Goal: Feedback & Contribution: Contribute content

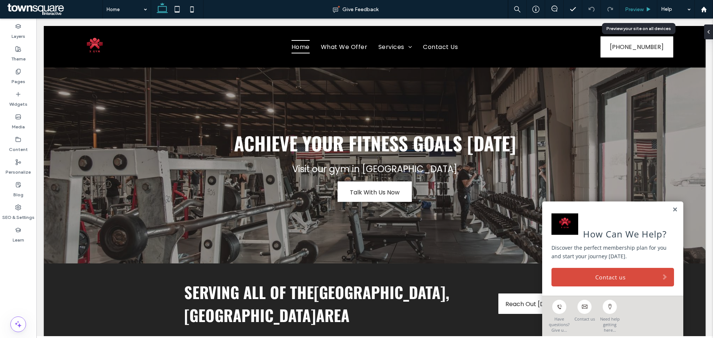
click at [648, 8] on use at bounding box center [649, 9] width 4 height 4
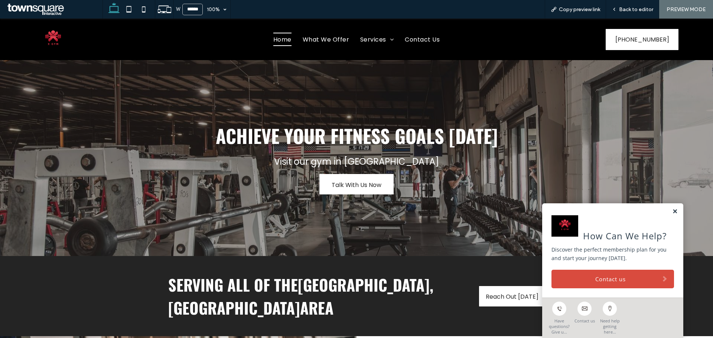
click at [672, 212] on link at bounding box center [675, 212] width 6 height 6
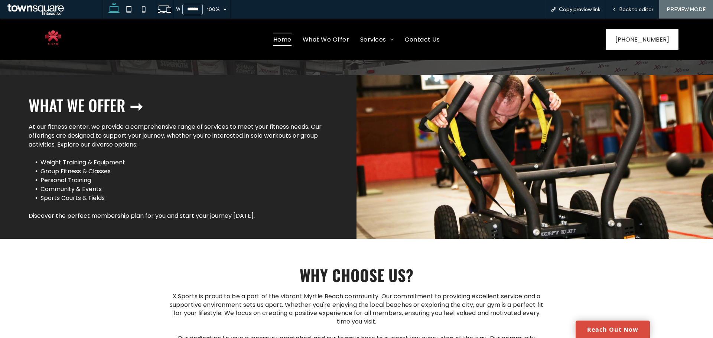
scroll to position [878, 0]
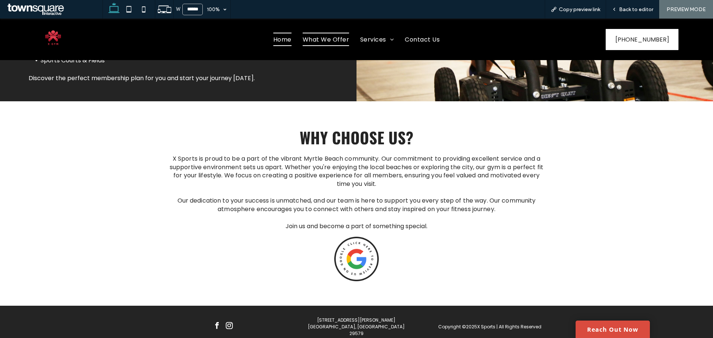
click at [339, 41] on span "What We Offer" at bounding box center [326, 39] width 46 height 13
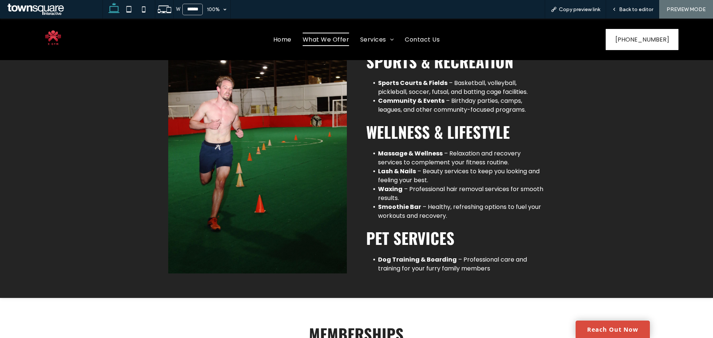
scroll to position [371, 0]
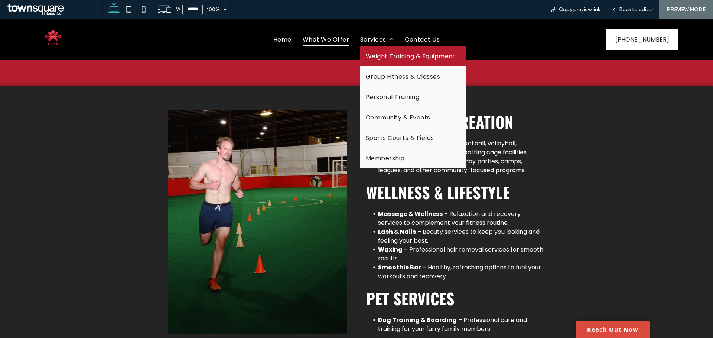
click at [391, 62] on link "Weight Training & Equipment" at bounding box center [413, 56] width 106 height 20
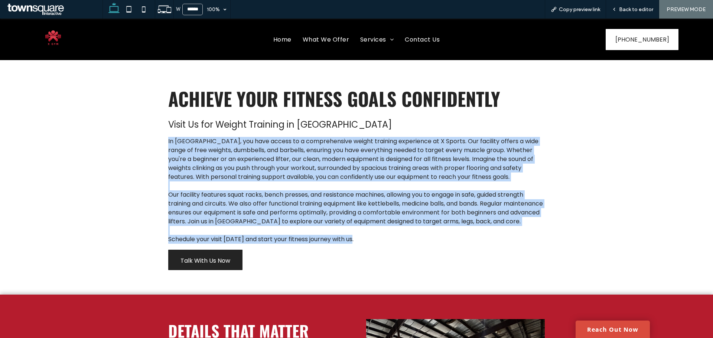
drag, startPoint x: 163, startPoint y: 138, endPoint x: 388, endPoint y: 247, distance: 249.9
click at [388, 247] on div "Achieve Your Fitness Goals Confidently Visit Us for Weight Training in [GEOGRAP…" at bounding box center [356, 178] width 388 height 198
click at [180, 140] on span "In [GEOGRAPHIC_DATA], you have access to a comprehensive weight training experi…" at bounding box center [353, 159] width 370 height 44
drag, startPoint x: 164, startPoint y: 138, endPoint x: 384, endPoint y: 254, distance: 248.6
click at [384, 254] on div "Achieve Your Fitness Goals Confidently Visit Us for Weight Training in [GEOGRAP…" at bounding box center [356, 178] width 388 height 198
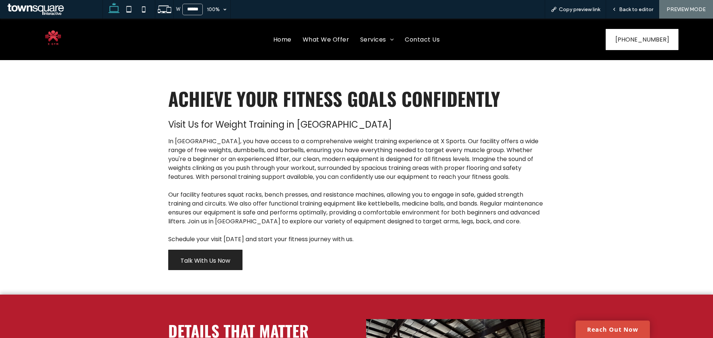
click at [162, 288] on div "Achieve Your Fitness Goals Confidently Visit Us for Weight Training in [GEOGRAP…" at bounding box center [357, 177] width 446 height 235
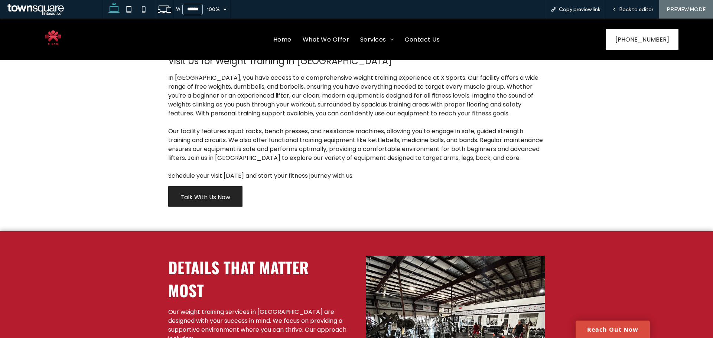
scroll to position [74, 0]
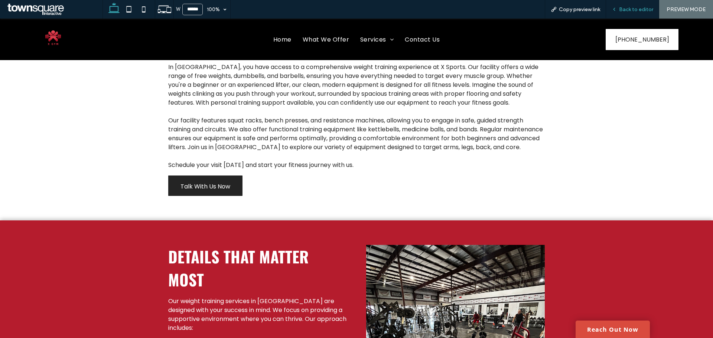
click at [650, 9] on span "Back to editor" at bounding box center [636, 9] width 34 height 6
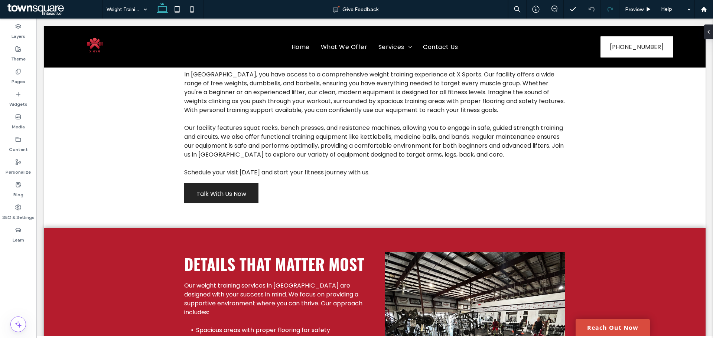
scroll to position [82, 0]
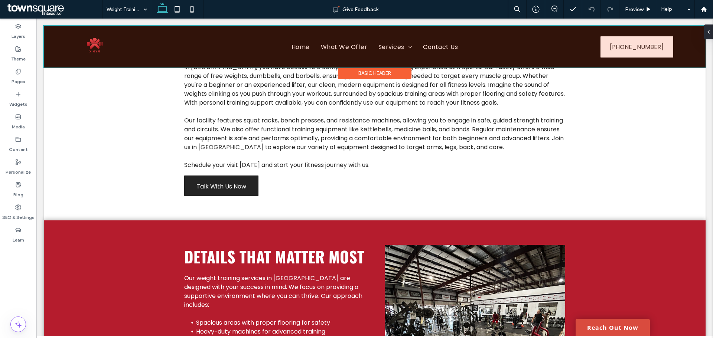
click at [401, 44] on div at bounding box center [375, 47] width 662 height 42
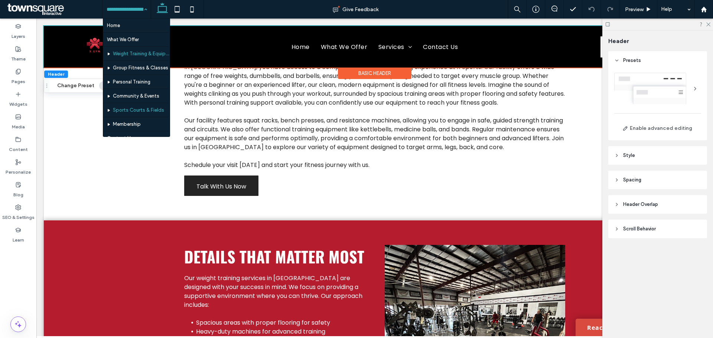
scroll to position [22, 0]
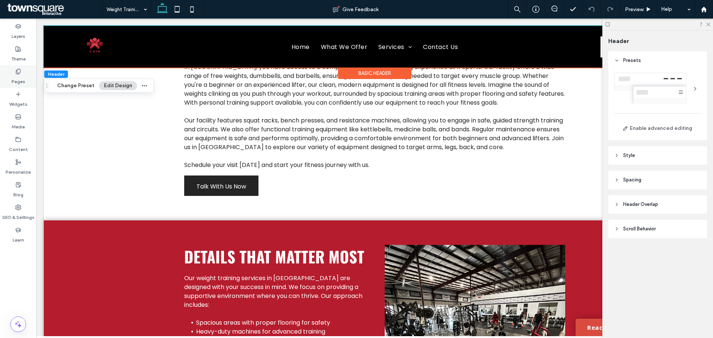
click at [18, 71] on icon at bounding box center [18, 72] width 6 height 6
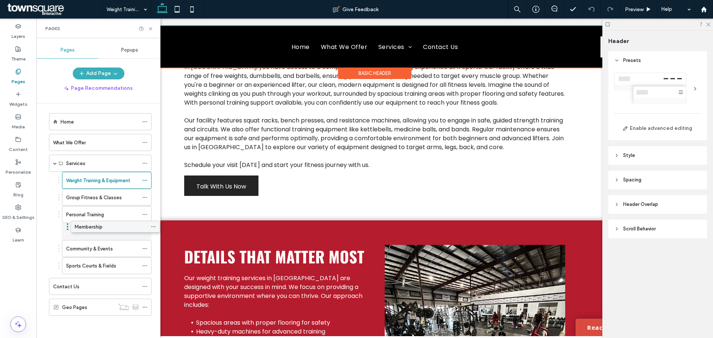
scroll to position [0, 0]
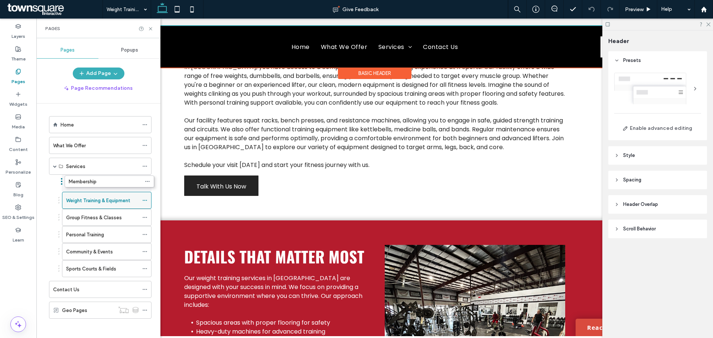
drag, startPoint x: 105, startPoint y: 263, endPoint x: 107, endPoint y: 178, distance: 85.4
drag, startPoint x: 708, startPoint y: 22, endPoint x: 664, endPoint y: 4, distance: 47.3
click at [708, 22] on icon at bounding box center [707, 24] width 5 height 5
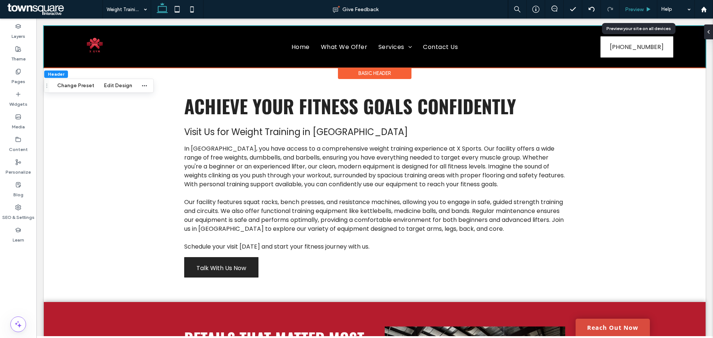
click at [633, 7] on span "Preview" at bounding box center [634, 9] width 19 height 6
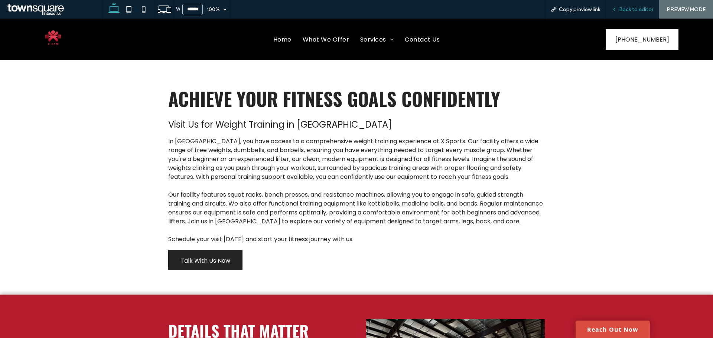
click at [637, 14] on div "Back to editor" at bounding box center [632, 9] width 53 height 19
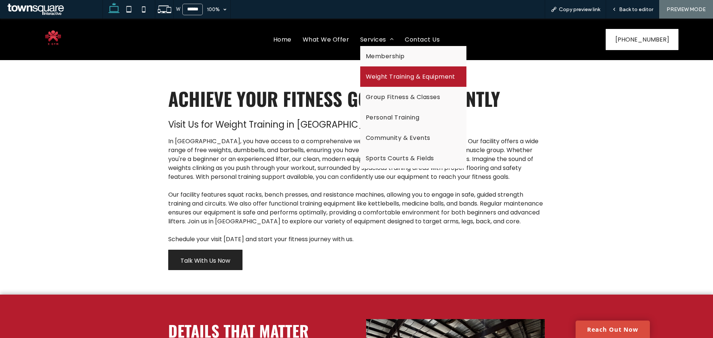
click at [390, 77] on span "Weight Training & Equipment" at bounding box center [410, 76] width 89 height 9
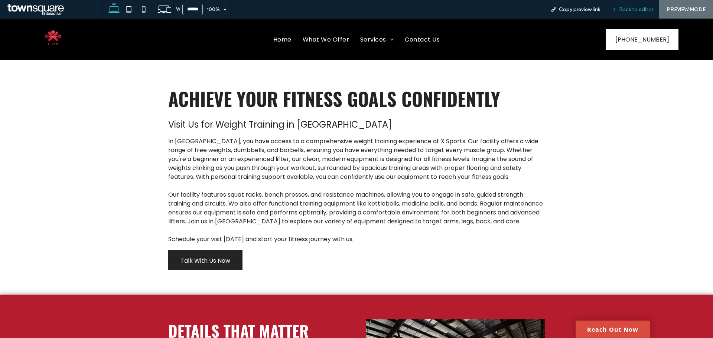
click at [636, 10] on span "Back to editor" at bounding box center [636, 9] width 34 height 6
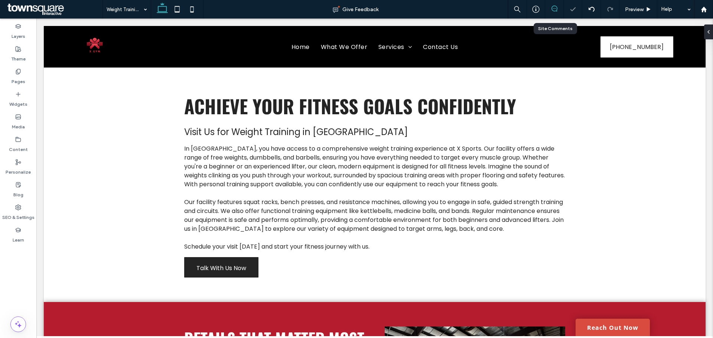
click at [551, 10] on icon at bounding box center [554, 9] width 6 height 6
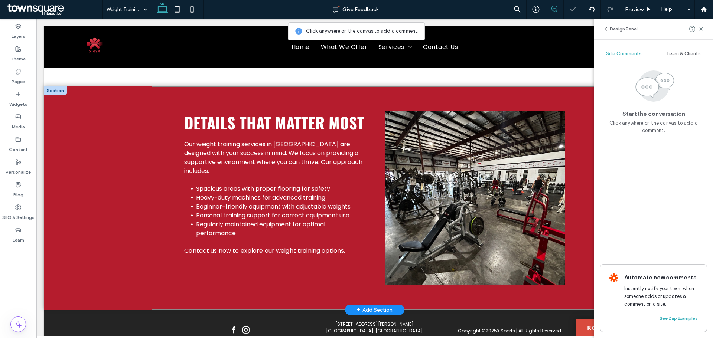
scroll to position [247, 0]
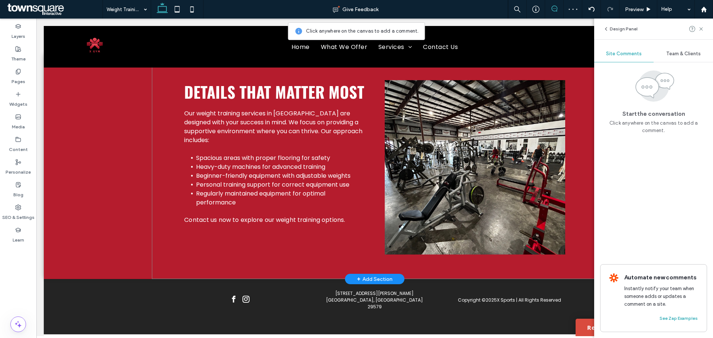
click at [264, 275] on div "Details That Matter Most Our weight training services in [GEOGRAPHIC_DATA] are …" at bounding box center [375, 168] width 446 height 224
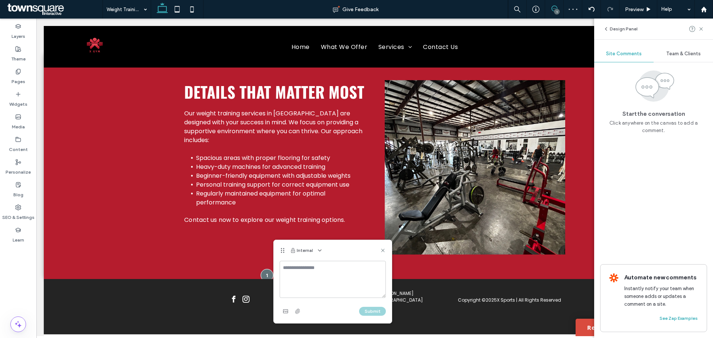
click at [307, 265] on textarea at bounding box center [333, 279] width 106 height 37
click at [283, 270] on textarea "**********" at bounding box center [333, 279] width 106 height 37
click at [285, 266] on textarea "**********" at bounding box center [333, 279] width 106 height 37
click at [302, 290] on textarea "**********" at bounding box center [333, 279] width 106 height 37
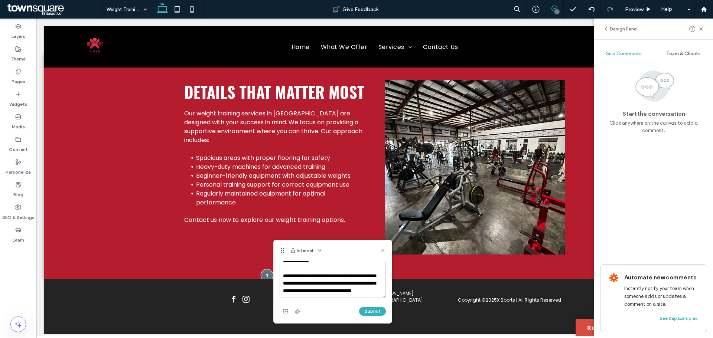
drag, startPoint x: 293, startPoint y: 283, endPoint x: 353, endPoint y: 300, distance: 62.5
click at [353, 300] on div "**********" at bounding box center [333, 289] width 106 height 56
type textarea "**********"
click at [373, 311] on button "Submit" at bounding box center [372, 311] width 27 height 9
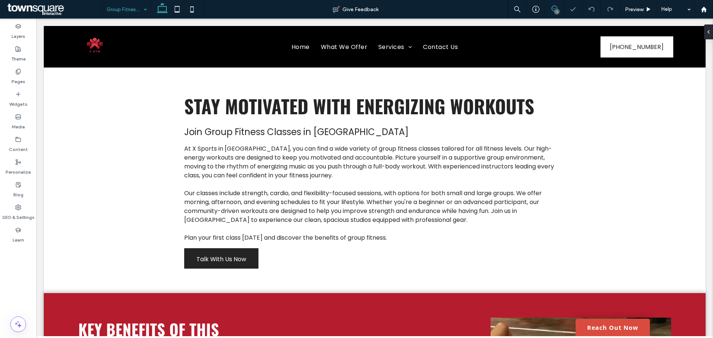
click at [552, 8] on icon at bounding box center [554, 9] width 6 height 6
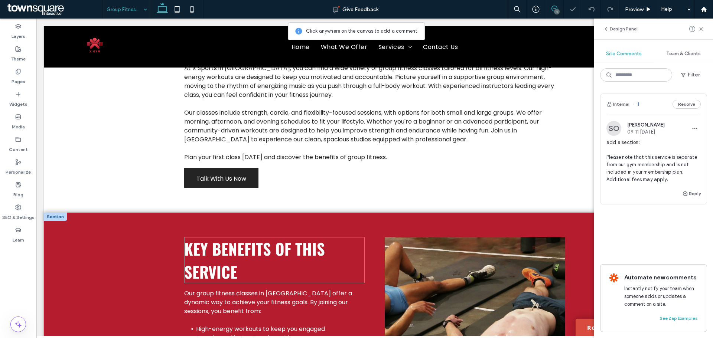
scroll to position [238, 0]
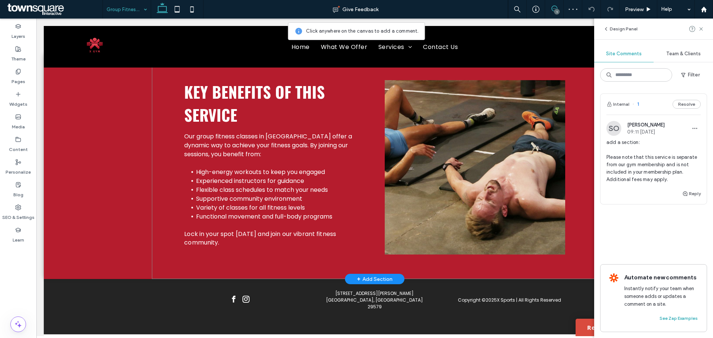
click at [237, 276] on div "Key Benefits of This Service Our group fitness classes in [GEOGRAPHIC_DATA] off…" at bounding box center [375, 168] width 446 height 224
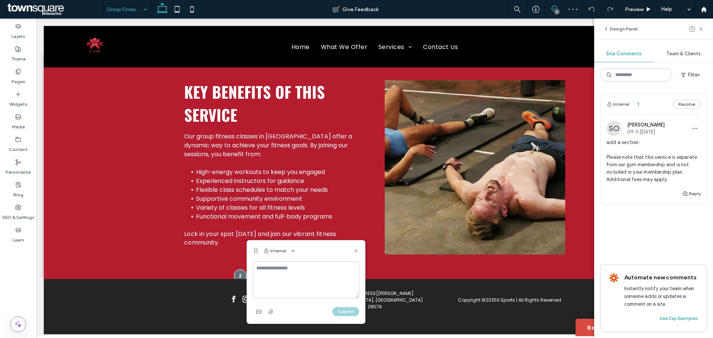
click at [291, 268] on textarea at bounding box center [306, 279] width 106 height 37
click at [304, 275] on textarea at bounding box center [306, 279] width 106 height 37
click at [254, 268] on textarea "**********" at bounding box center [306, 279] width 106 height 37
click at [262, 270] on textarea "**********" at bounding box center [306, 279] width 106 height 37
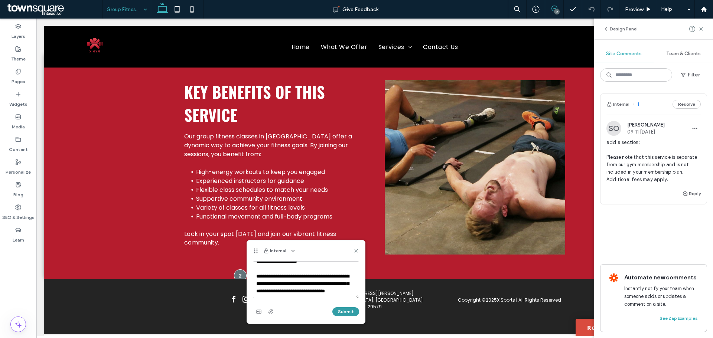
drag, startPoint x: 257, startPoint y: 267, endPoint x: 346, endPoint y: 313, distance: 100.8
click at [346, 313] on div "**********" at bounding box center [306, 289] width 106 height 56
type textarea "**********"
click at [342, 311] on button "Submit" at bounding box center [345, 311] width 27 height 9
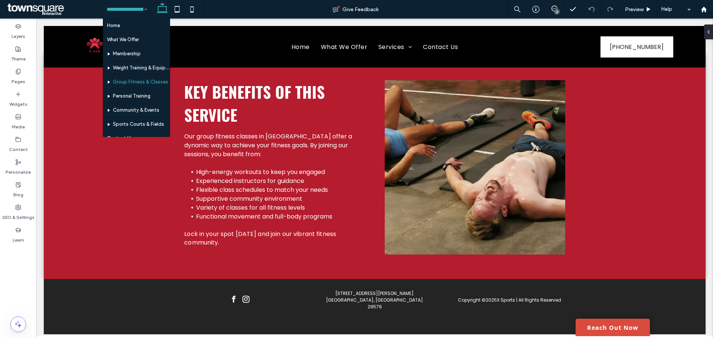
click at [146, 89] on hr at bounding box center [136, 89] width 66 height 0
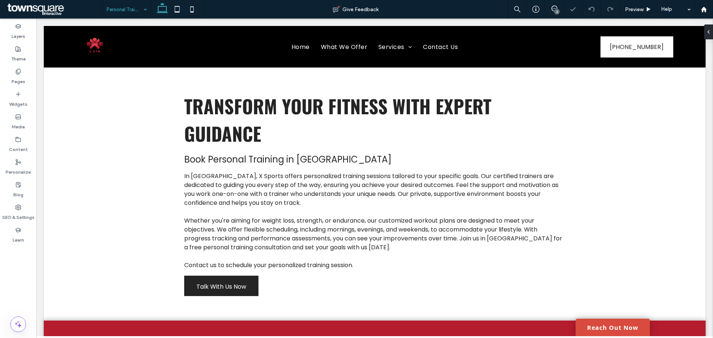
click at [558, 13] on div "2" at bounding box center [557, 12] width 6 height 6
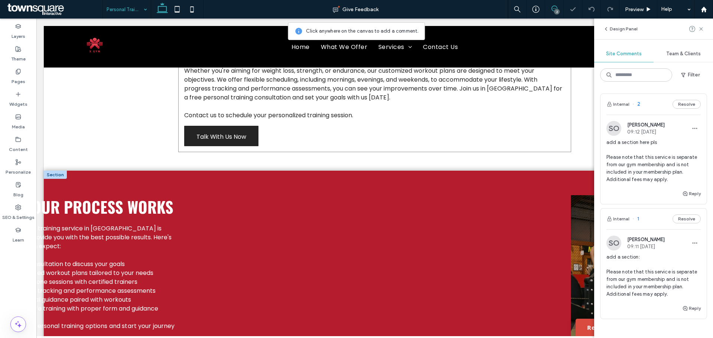
scroll to position [223, 0]
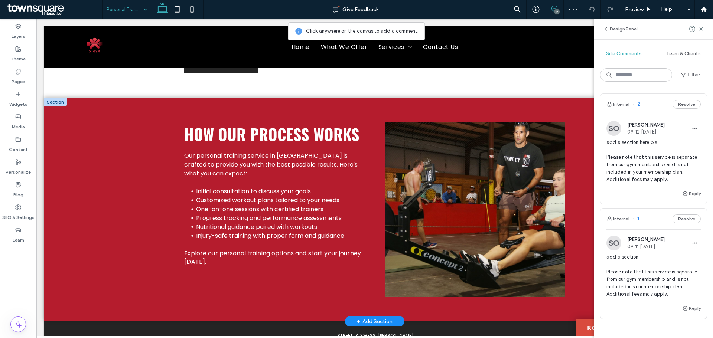
click at [211, 308] on div "How Our Process Works Our personal training service in [GEOGRAPHIC_DATA] is cra…" at bounding box center [375, 210] width 446 height 224
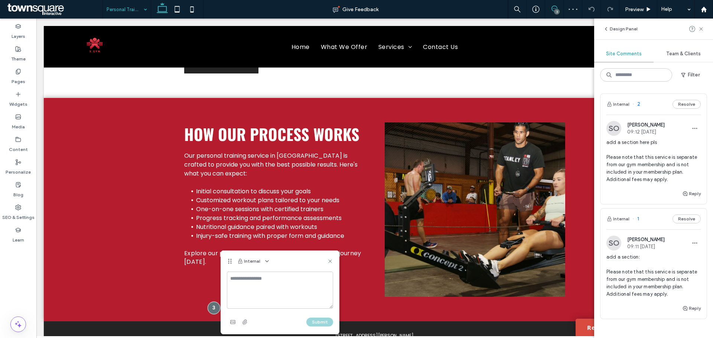
click at [244, 291] on textarea at bounding box center [280, 290] width 106 height 37
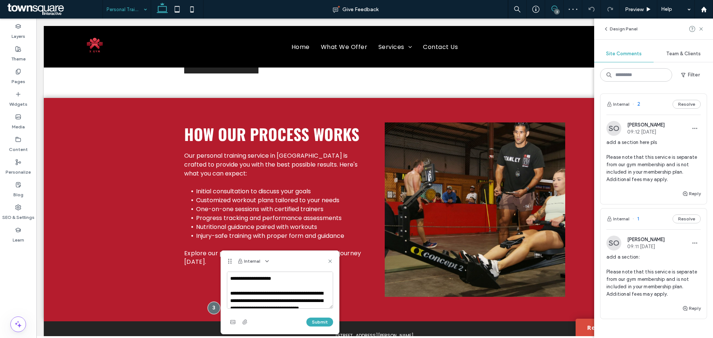
scroll to position [10, 0]
type textarea "**********"
click at [324, 325] on button "Submit" at bounding box center [319, 322] width 27 height 9
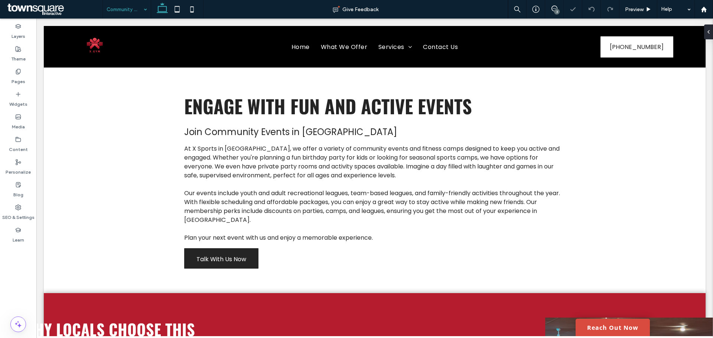
click at [558, 10] on div "3" at bounding box center [557, 12] width 6 height 6
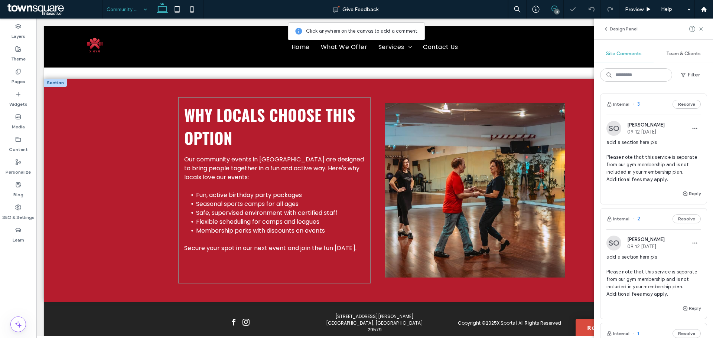
scroll to position [223, 0]
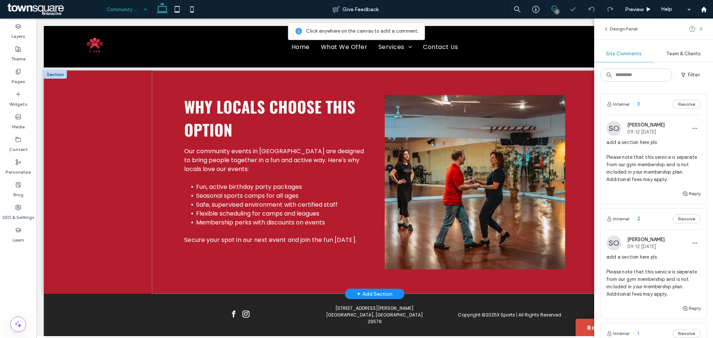
click at [225, 283] on div "Why Locals Choose This Option Our community events in [GEOGRAPHIC_DATA] are des…" at bounding box center [375, 183] width 446 height 224
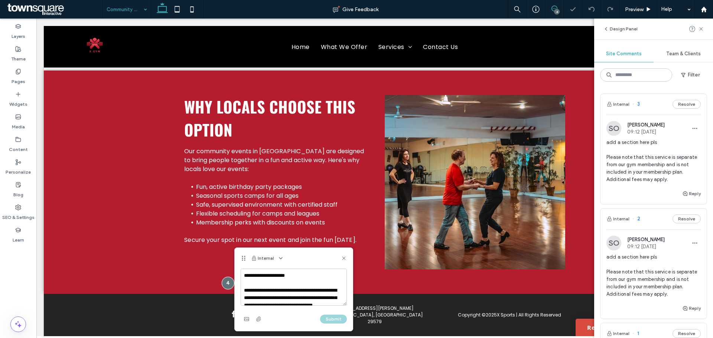
scroll to position [10, 0]
type textarea "**********"
click at [336, 320] on button "Submit" at bounding box center [333, 319] width 27 height 9
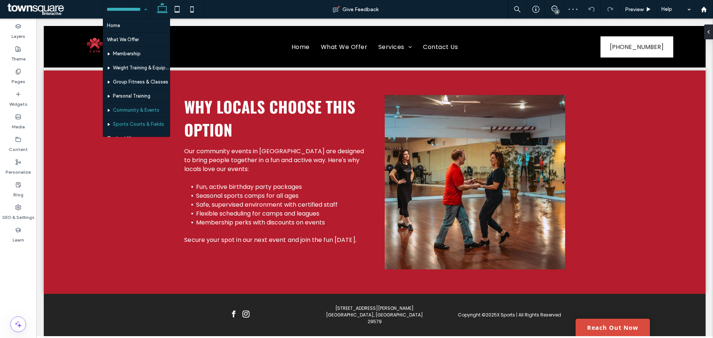
scroll to position [22, 0]
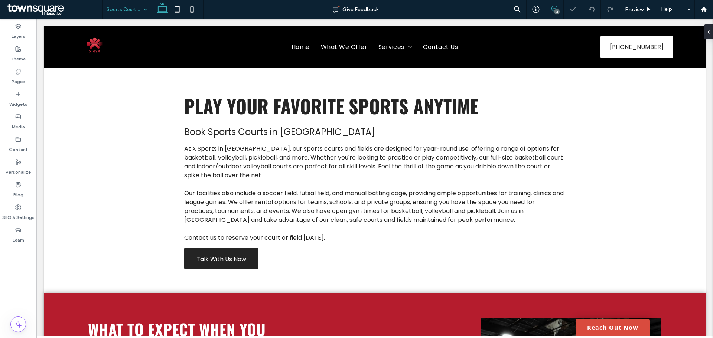
click at [555, 9] on use at bounding box center [554, 9] width 6 height 6
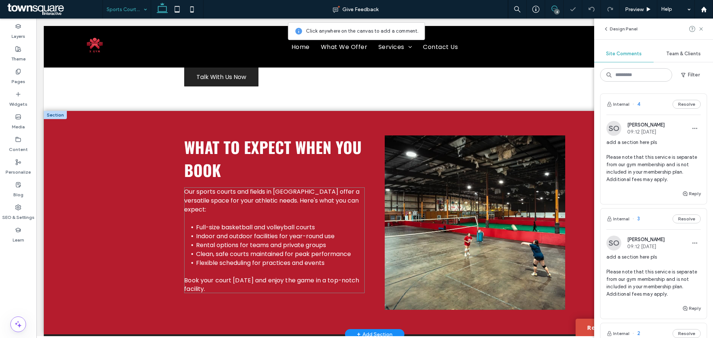
scroll to position [238, 0]
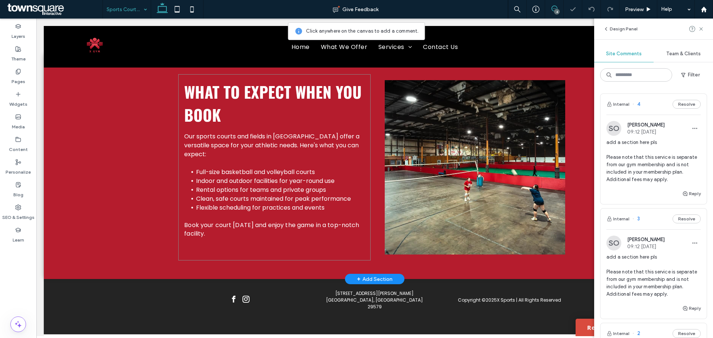
click at [232, 258] on div "What to Expect When You Book Our sports courts and fields in [GEOGRAPHIC_DATA] …" at bounding box center [274, 167] width 192 height 186
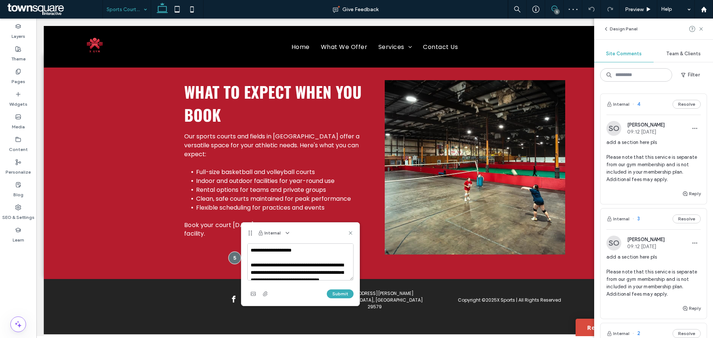
scroll to position [10, 0]
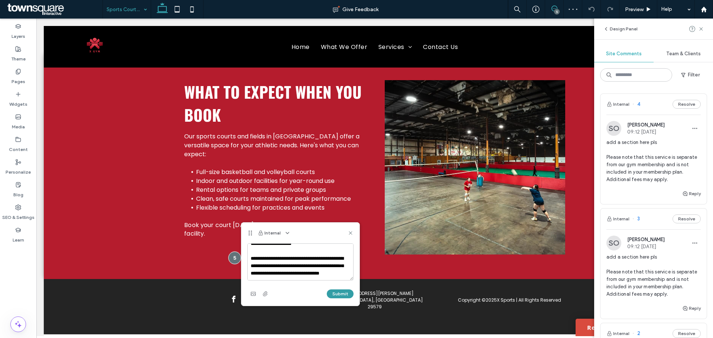
type textarea "**********"
click at [346, 296] on button "Submit" at bounding box center [340, 294] width 27 height 9
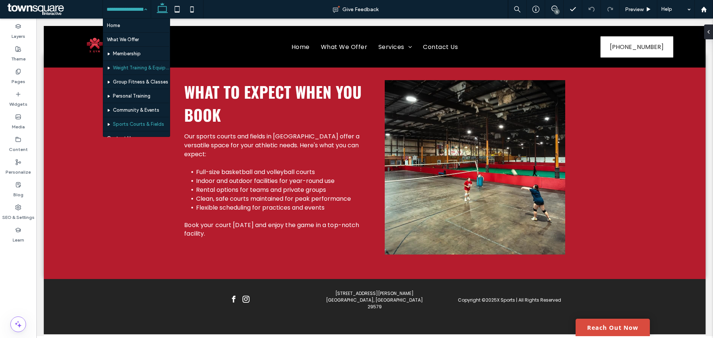
scroll to position [22, 0]
